Goal: Navigation & Orientation: Find specific page/section

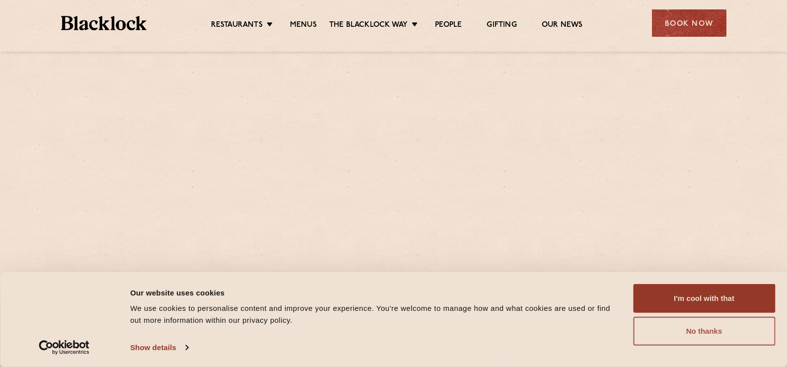
click at [691, 329] on button "No thanks" at bounding box center [704, 331] width 142 height 29
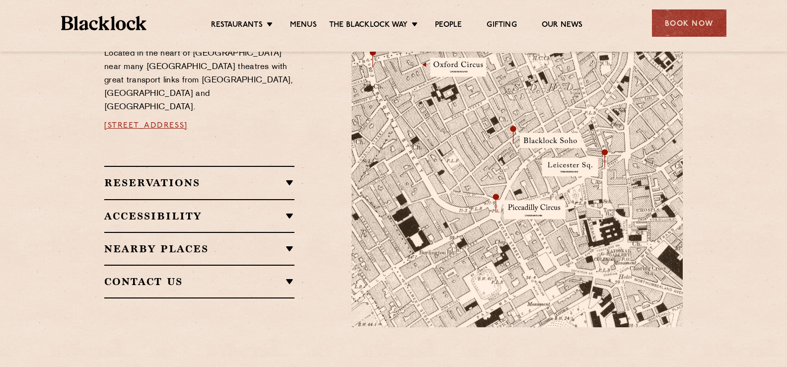
scroll to position [596, 0]
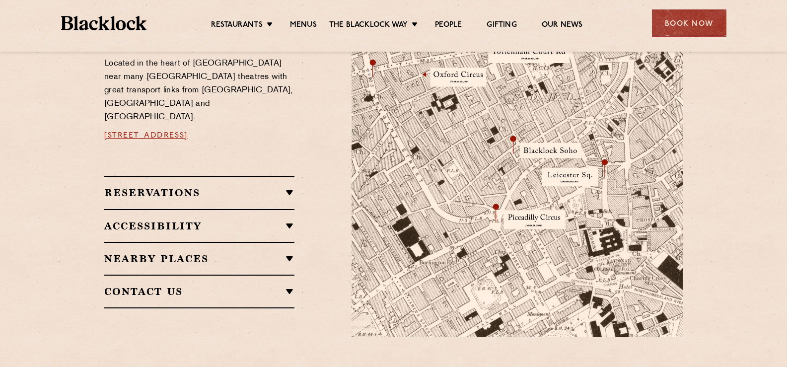
click at [285, 253] on h2 "Nearby Places" at bounding box center [199, 259] width 190 height 12
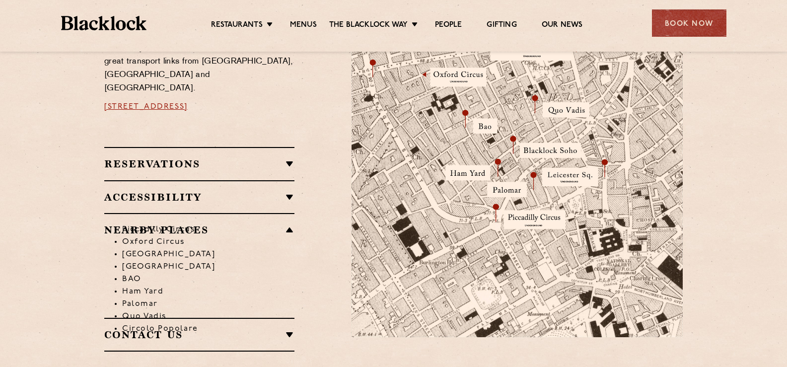
click at [290, 223] on li "Piccadilly Circus" at bounding box center [208, 229] width 172 height 12
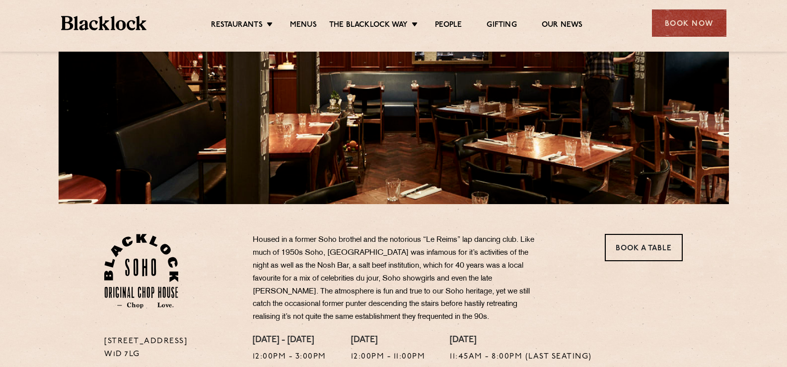
scroll to position [50, 0]
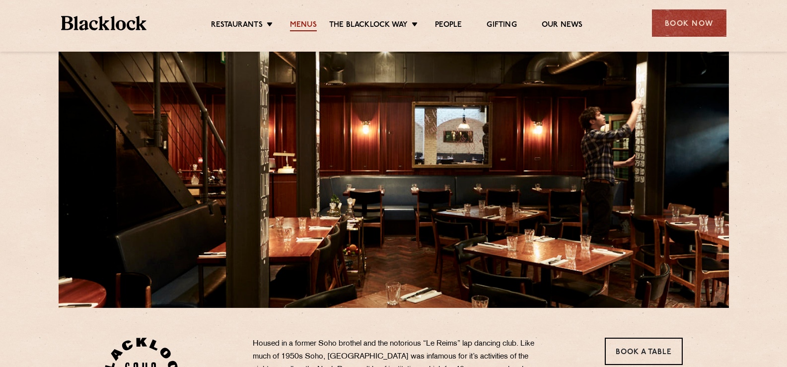
click at [307, 23] on link "Menus" at bounding box center [303, 25] width 27 height 11
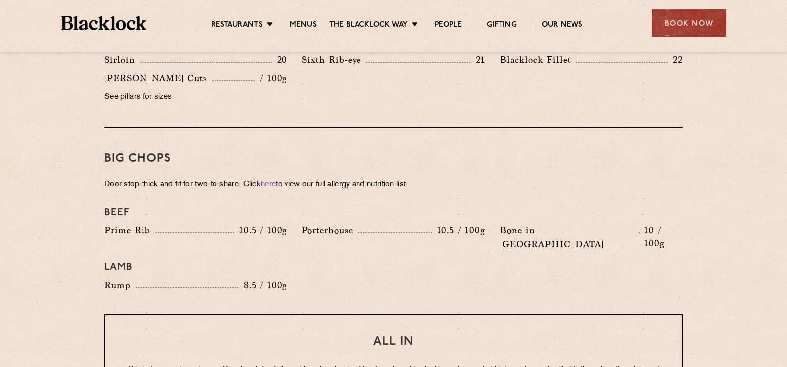
scroll to position [1092, 0]
